Goal: Navigation & Orientation: Find specific page/section

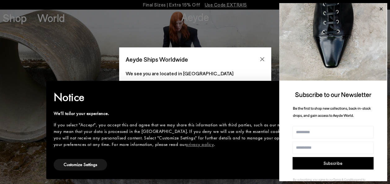
click at [383, 8] on icon at bounding box center [381, 9] width 8 height 8
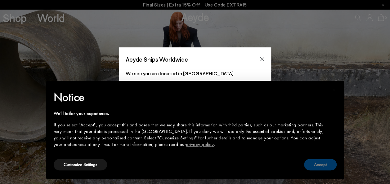
click at [320, 165] on button "Accept" at bounding box center [320, 164] width 33 height 11
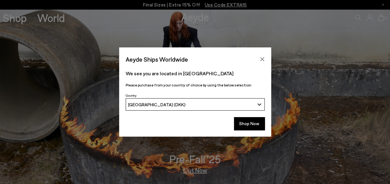
click at [218, 105] on div "[GEOGRAPHIC_DATA] (DKK)" at bounding box center [191, 104] width 126 height 5
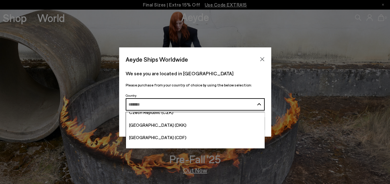
scroll to position [576, 0]
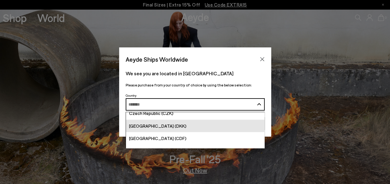
click at [190, 125] on link "[GEOGRAPHIC_DATA] (DKK)" at bounding box center [195, 126] width 138 height 12
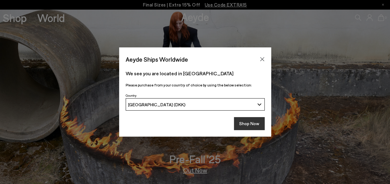
click at [248, 125] on button "Shop Now" at bounding box center [249, 123] width 31 height 13
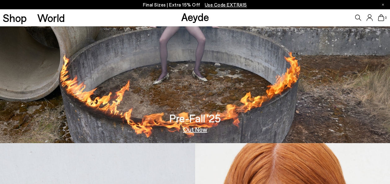
scroll to position [42, 0]
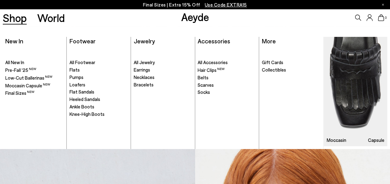
click at [20, 21] on link "Shop" at bounding box center [15, 17] width 24 height 11
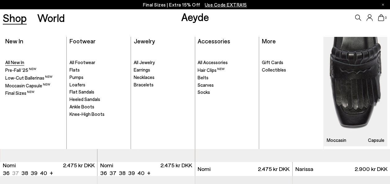
click at [18, 61] on span "All New In" at bounding box center [14, 63] width 19 height 6
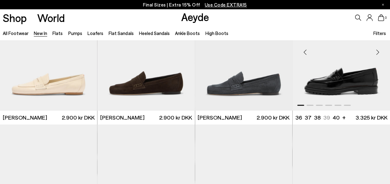
scroll to position [325, 0]
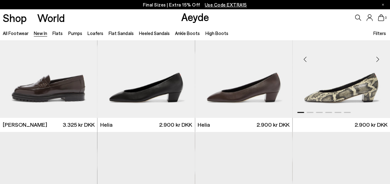
scroll to position [591, 0]
